Goal: Navigation & Orientation: Find specific page/section

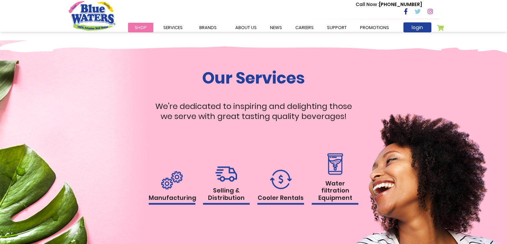
scroll to position [667, 0]
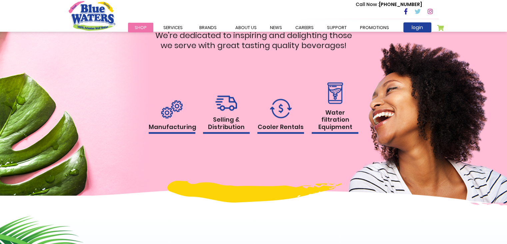
click at [280, 107] on img at bounding box center [281, 108] width 22 height 20
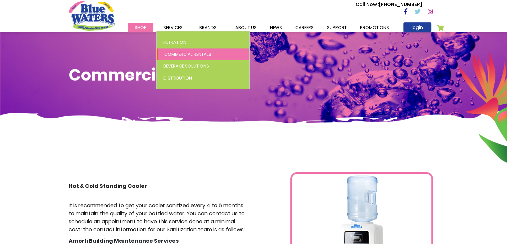
click at [168, 54] on span "Commercial Rentals" at bounding box center [187, 54] width 47 height 6
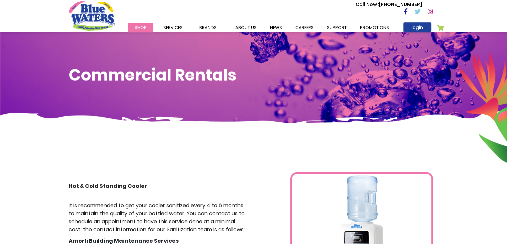
click at [92, 8] on img "store logo" at bounding box center [92, 15] width 47 height 29
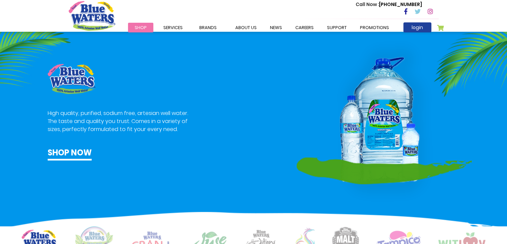
scroll to position [367, 0]
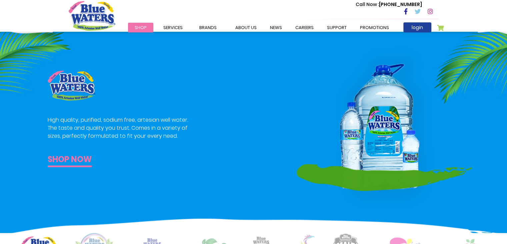
click at [76, 162] on link "Shop now" at bounding box center [70, 160] width 44 height 14
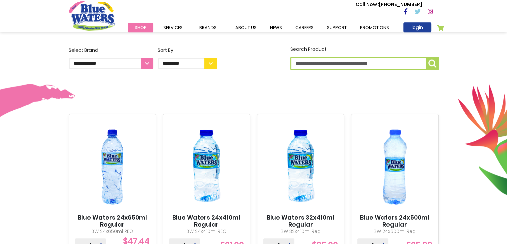
scroll to position [167, 0]
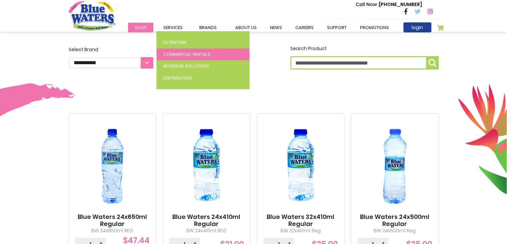
click at [174, 53] on span "Commercial Rentals" at bounding box center [186, 54] width 47 height 6
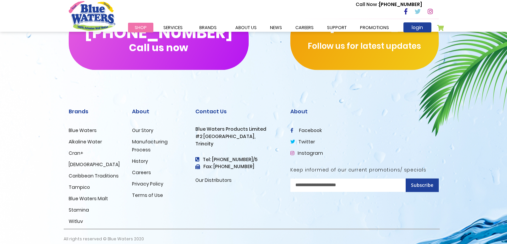
scroll to position [418, 0]
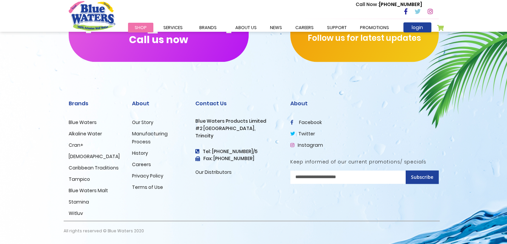
click at [205, 171] on link "Our Distributors" at bounding box center [214, 171] width 36 height 7
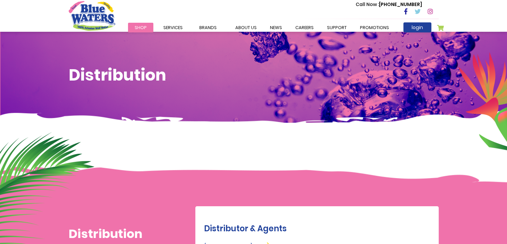
click at [144, 26] on span "Shop" at bounding box center [141, 27] width 12 height 6
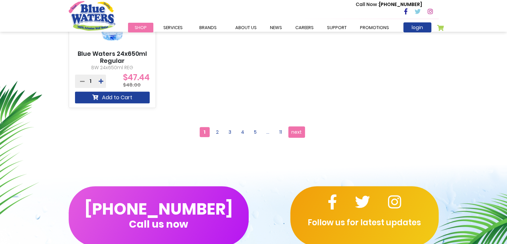
scroll to position [334, 0]
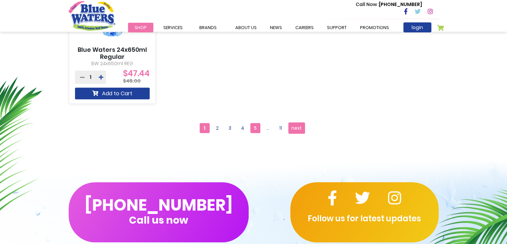
click at [252, 126] on span "5" at bounding box center [256, 128] width 10 height 10
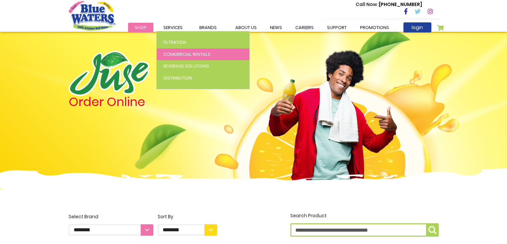
click at [169, 52] on span "Commercial Rentals" at bounding box center [186, 54] width 47 height 6
